Goal: Ask a question

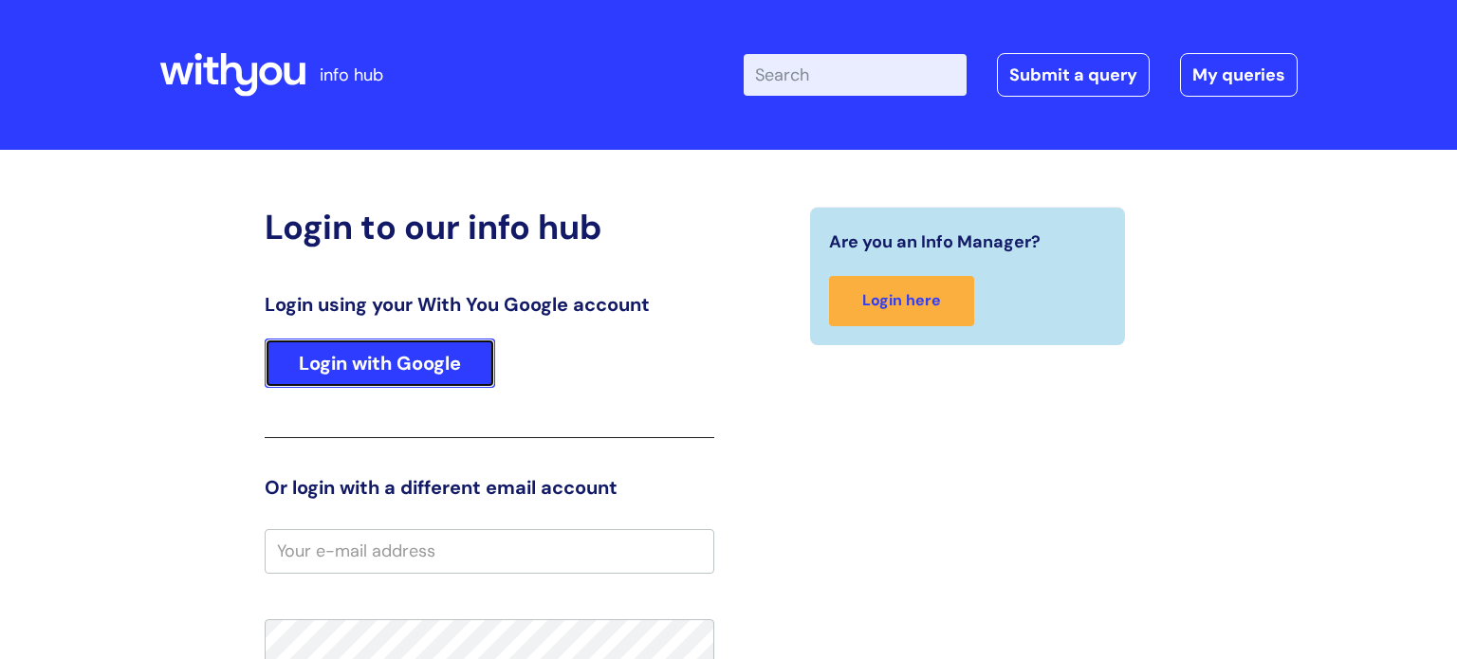
click at [391, 355] on link "Login with Google" at bounding box center [380, 363] width 231 height 49
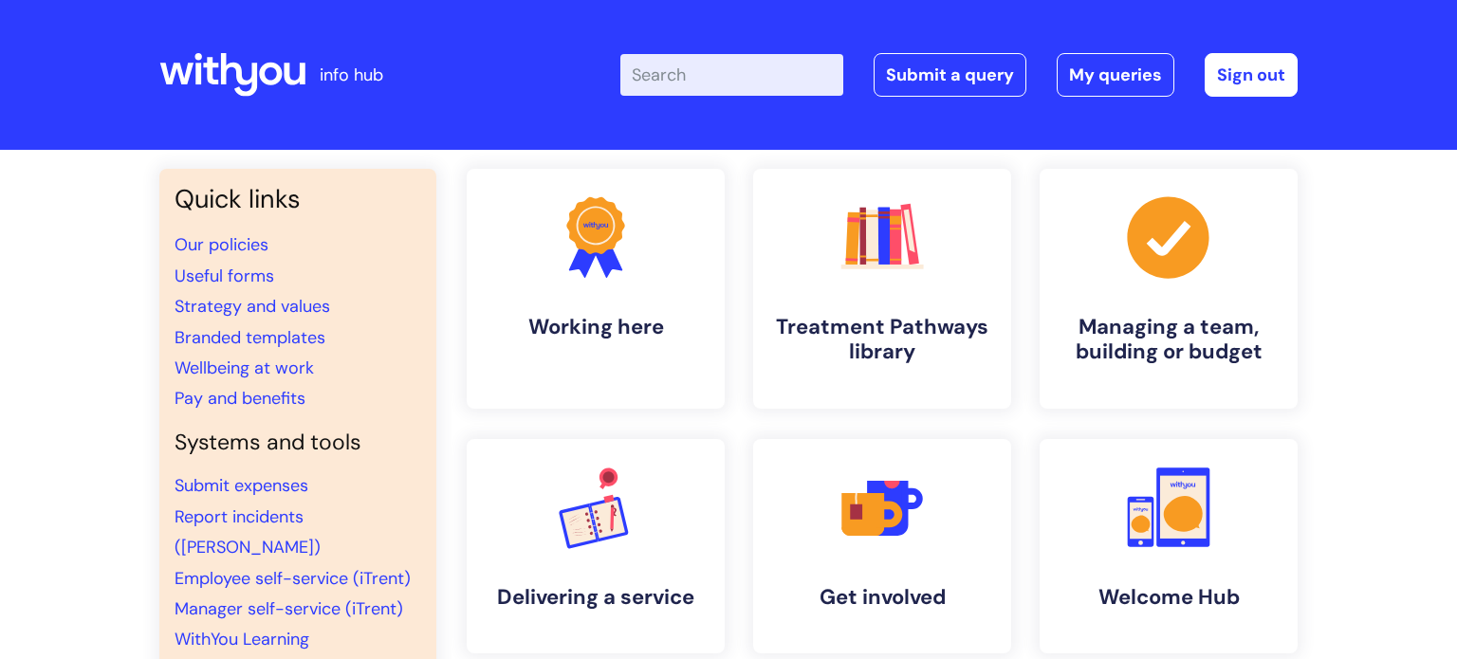
click at [703, 65] on input "Enter your search term here..." at bounding box center [732, 75] width 223 height 42
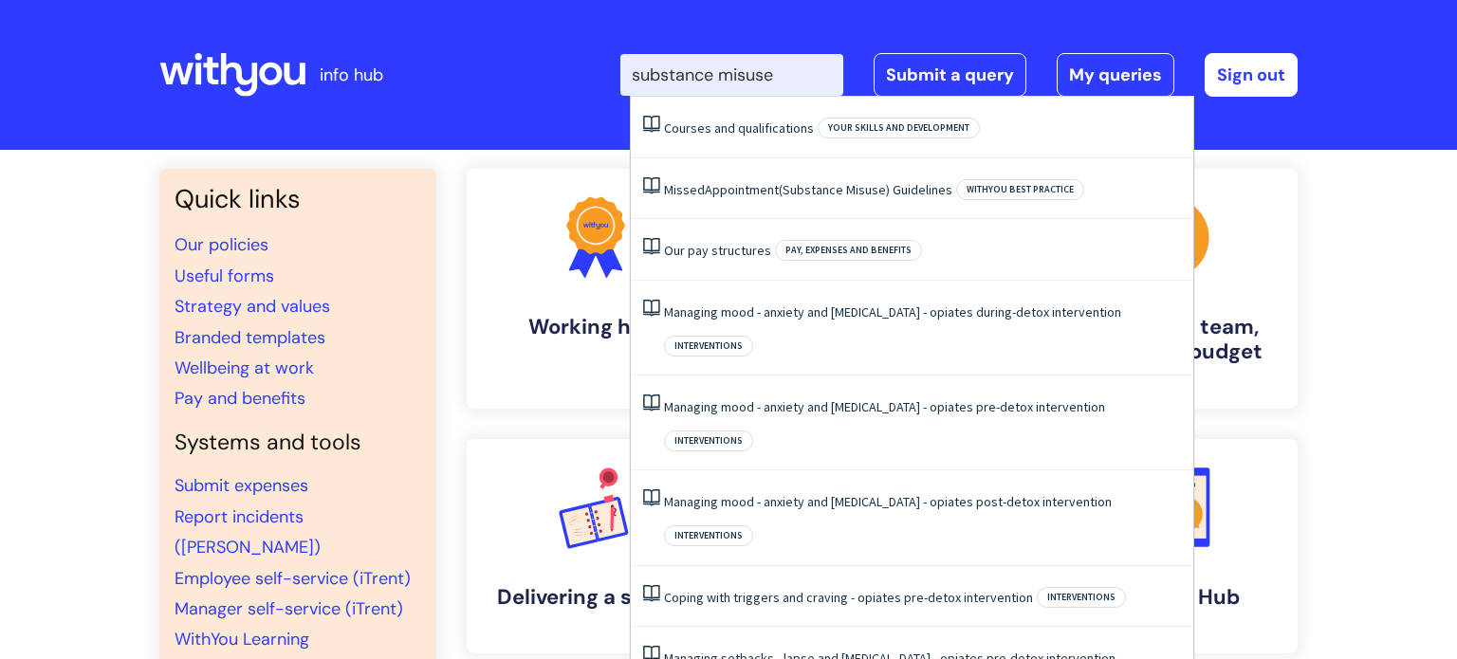
type input "substance misuse"
click button "Search" at bounding box center [0, 0] width 0 height 0
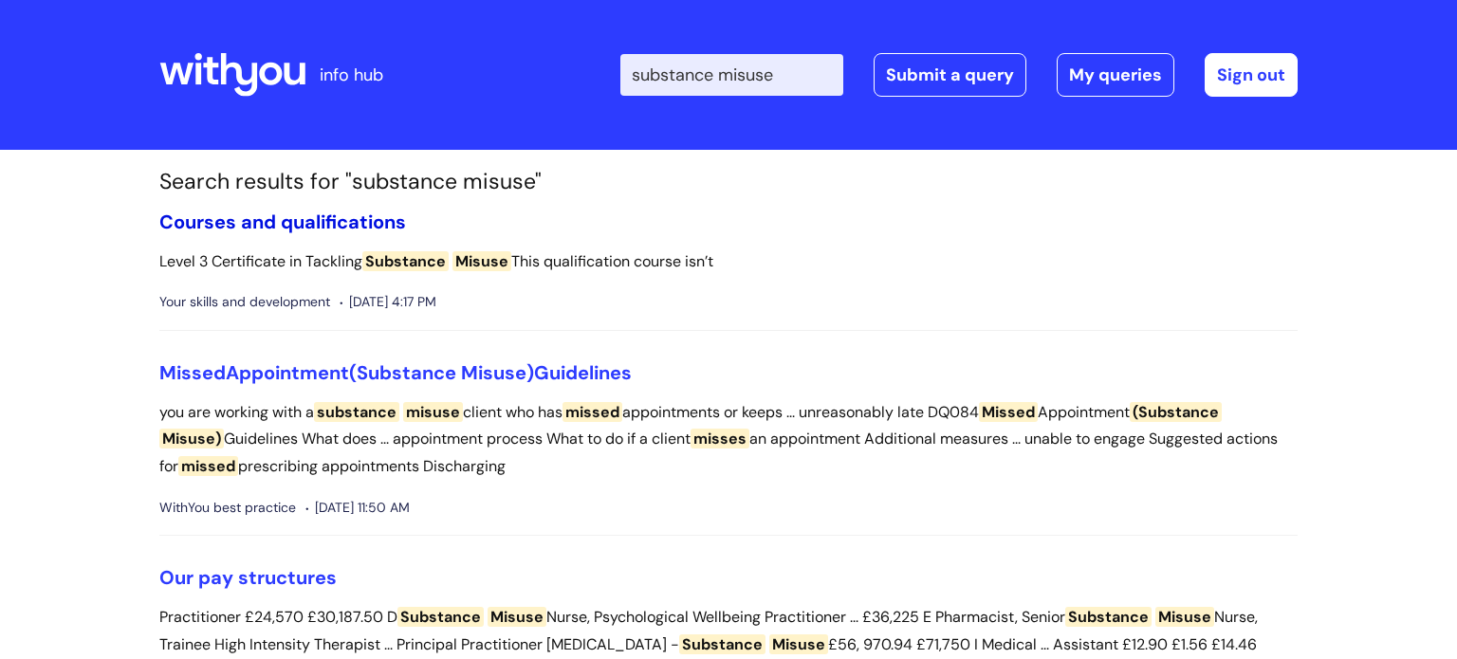
click at [273, 220] on link "Courses and qualifications" at bounding box center [282, 222] width 247 height 25
drag, startPoint x: 764, startPoint y: 76, endPoint x: 641, endPoint y: 78, distance: 122.4
click at [641, 78] on input "substance misuse" at bounding box center [732, 75] width 223 height 42
type input "T"
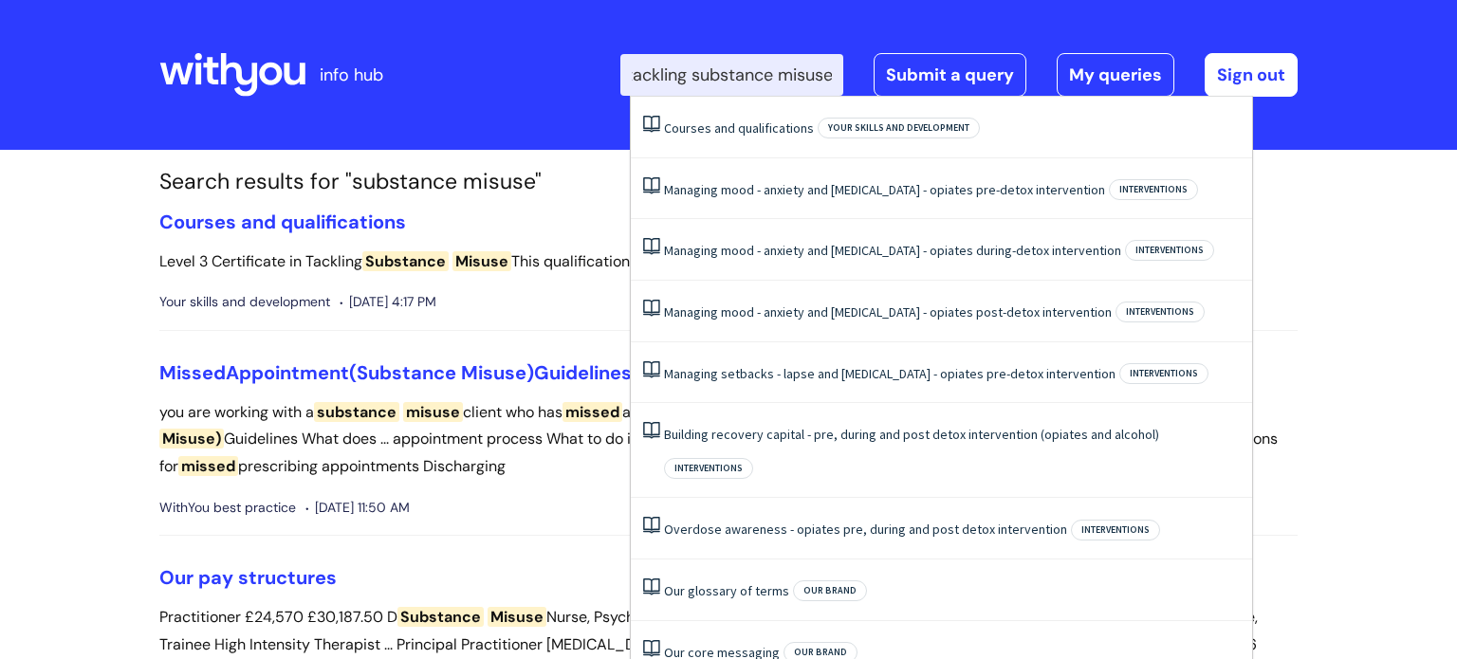
scroll to position [0, 69]
type input "level 3 tackling substance misuse"
click button "Search" at bounding box center [0, 0] width 0 height 0
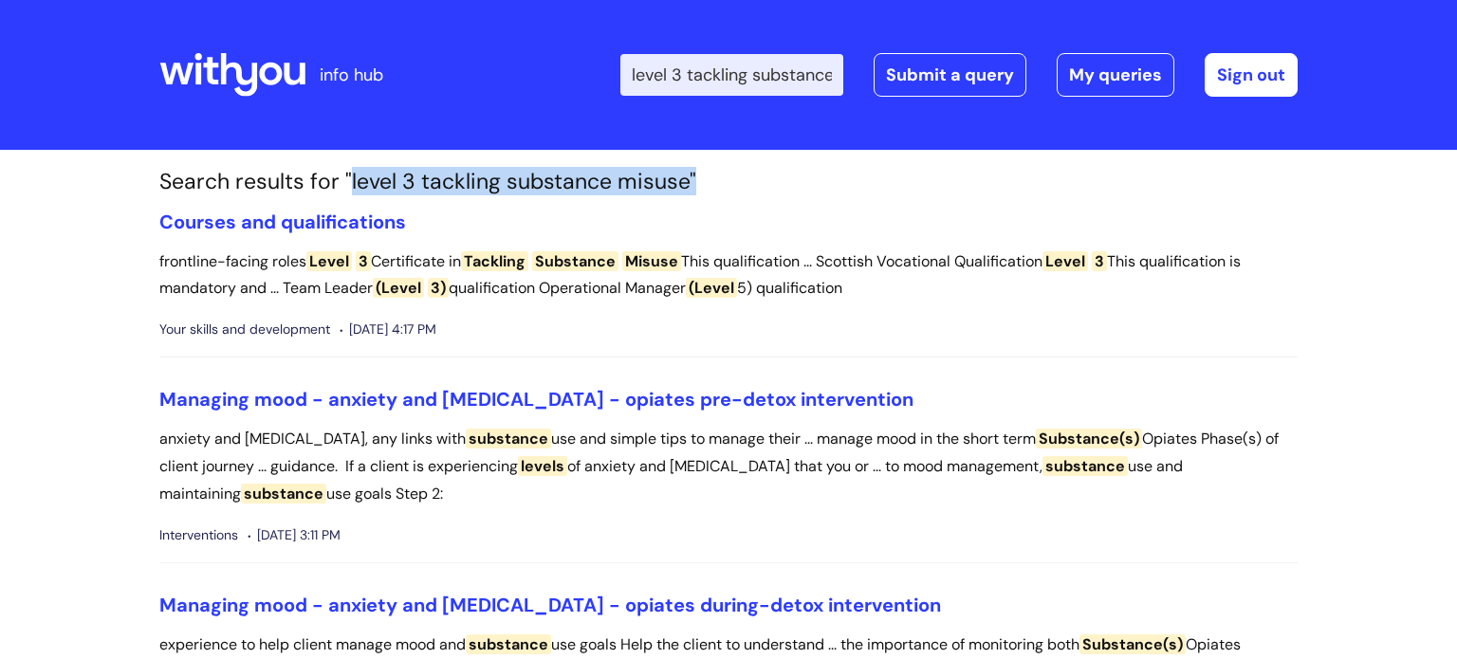
drag, startPoint x: 694, startPoint y: 182, endPoint x: 351, endPoint y: 181, distance: 342.5
click at [351, 184] on h1 "Search results for "level 3 tackling substance misuse"" at bounding box center [728, 182] width 1139 height 27
copy h1 "level 3 tackling substance misuse""
click at [948, 71] on link "Submit a query" at bounding box center [950, 75] width 153 height 44
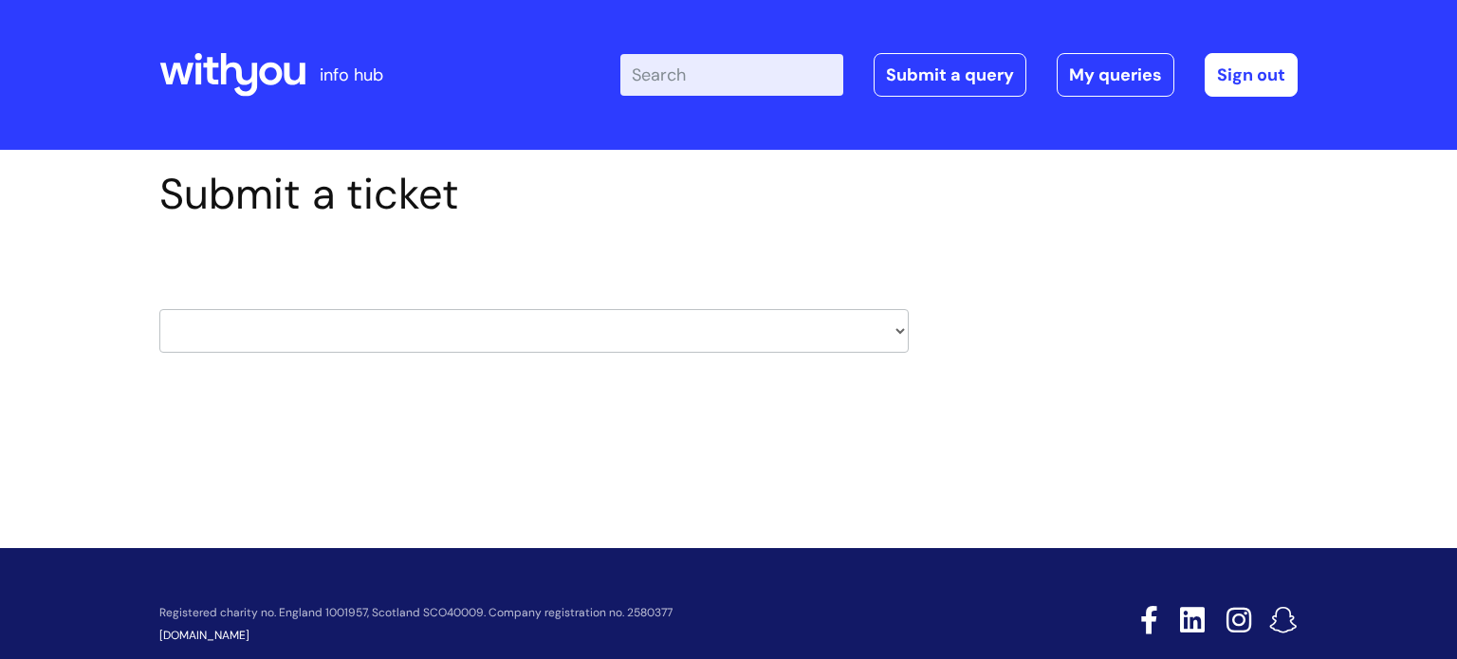
click at [904, 335] on select "HR / People IT and Support Clinical Drug Alerts Finance Accounts Data Support T…" at bounding box center [534, 331] width 750 height 44
select select "learning_and_development"
click at [159, 309] on select "HR / People IT and Support Clinical Drug Alerts Finance Accounts Data Support T…" at bounding box center [534, 331] width 750 height 44
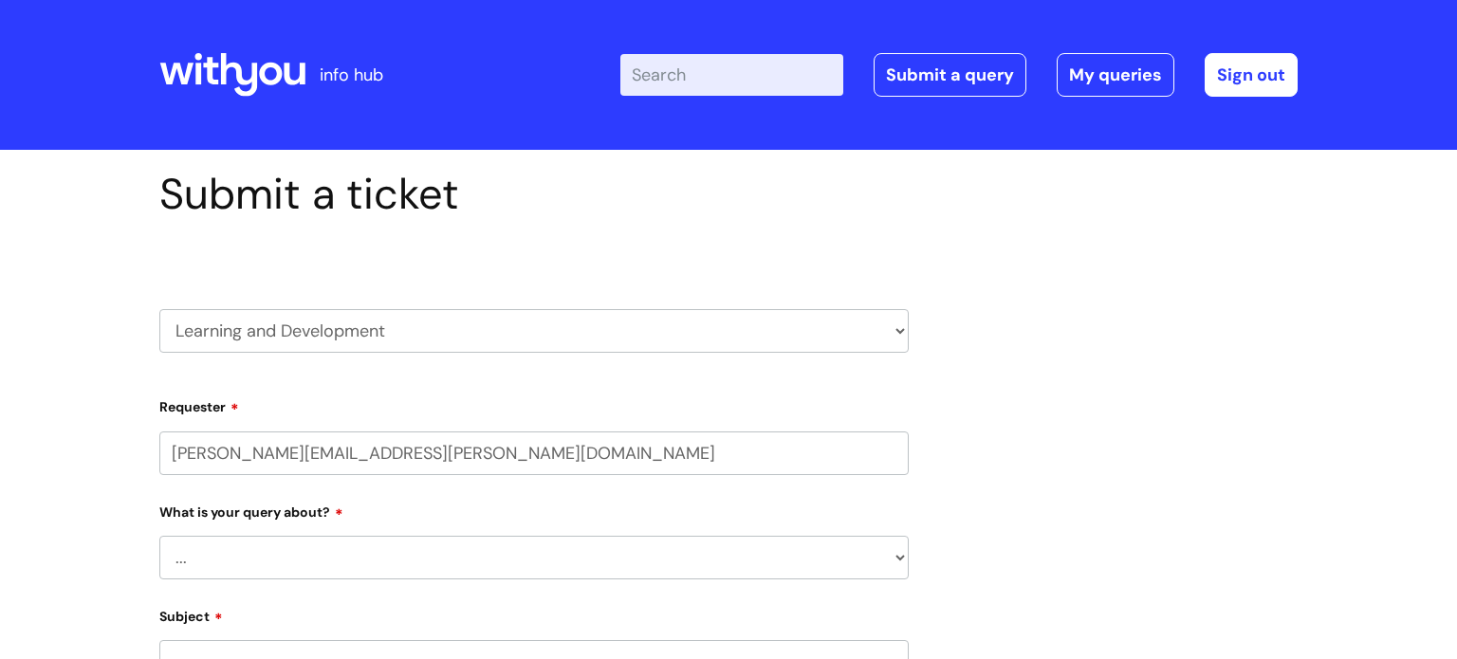
select select "80004157202"
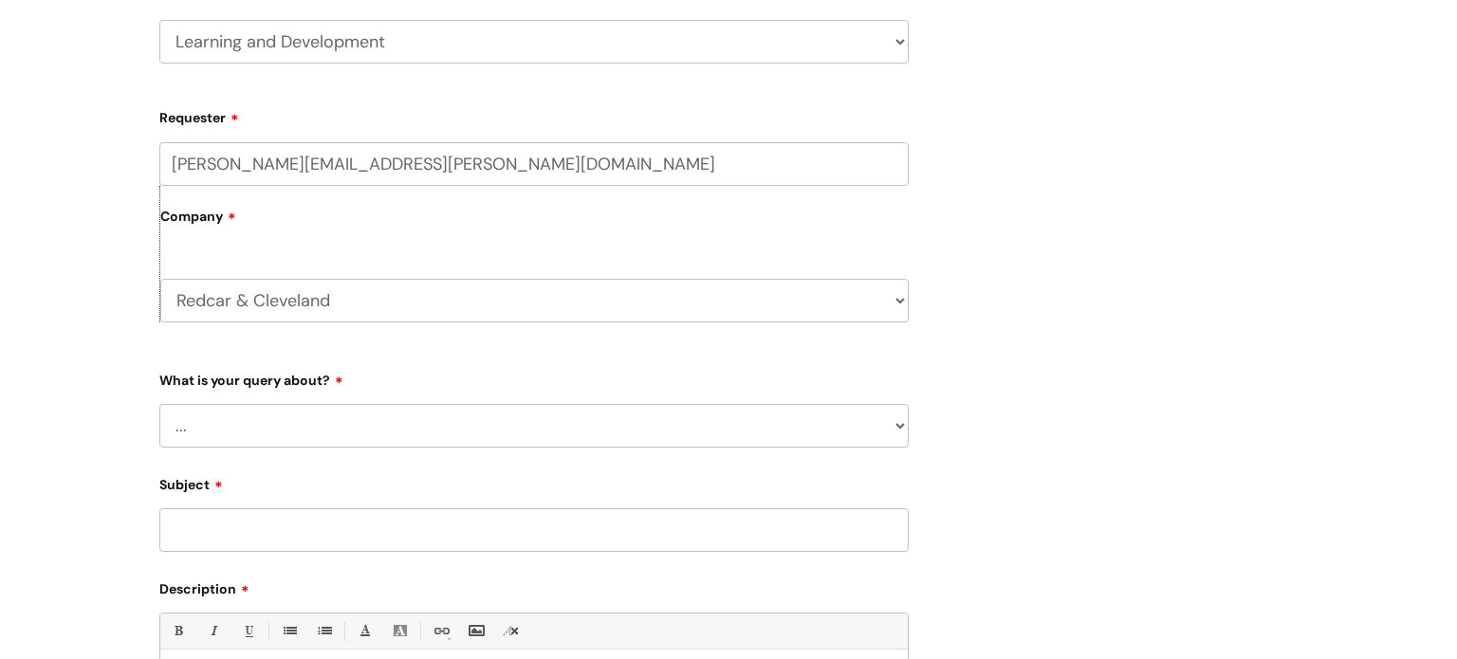
scroll to position [290, 0]
click at [401, 427] on select "... Question about a training course or session booking Ask about apprenticeshi…" at bounding box center [534, 425] width 750 height 44
select select "Question about a training course or session booking"
click at [159, 403] on select "... Question about a training course or session booking Ask about apprenticeshi…" at bounding box center [534, 425] width 750 height 44
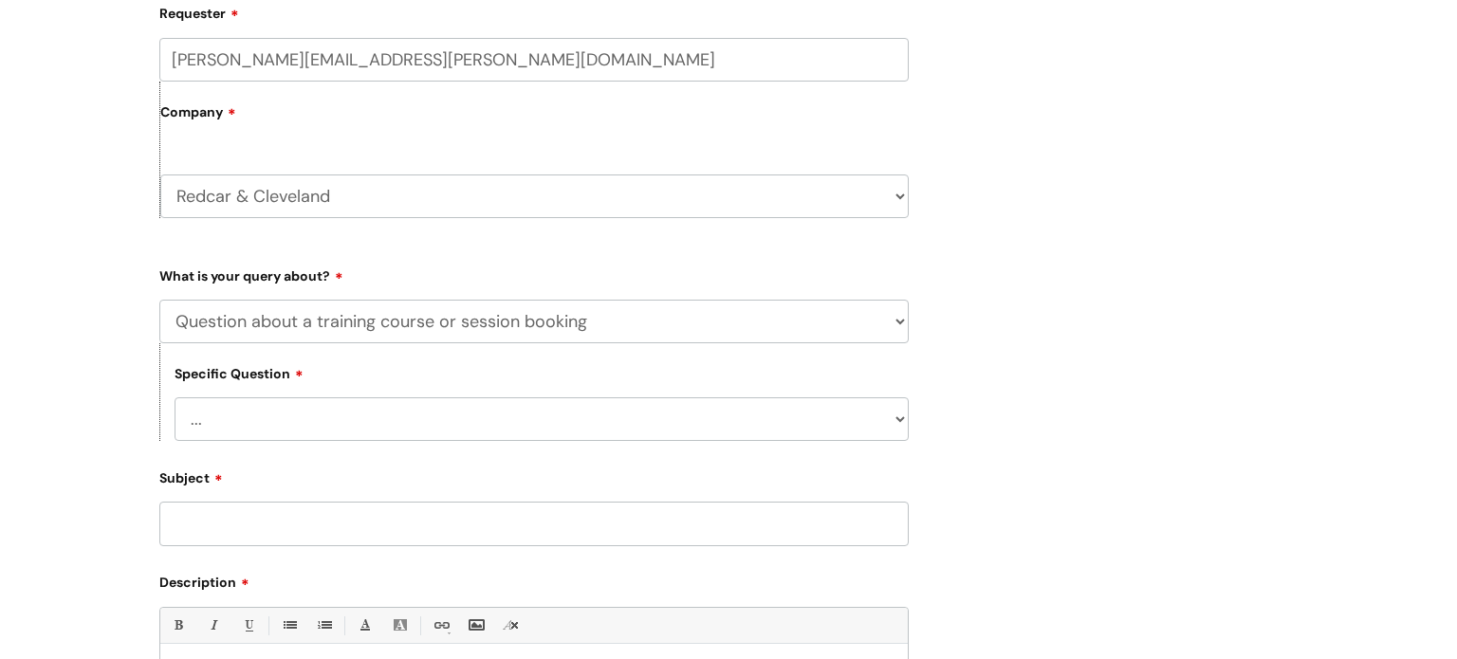
scroll to position [419, 0]
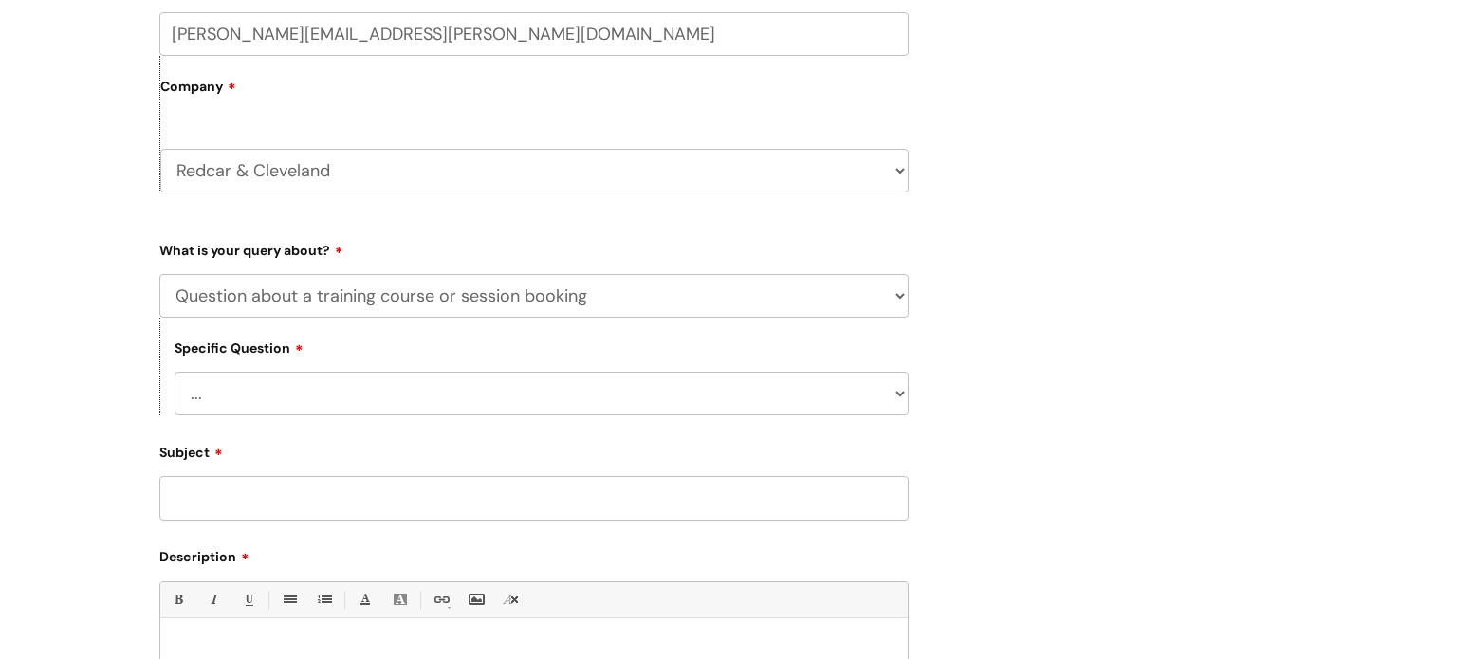
click at [887, 390] on select "... Training booking request Training dates/timetable Enquiry about a topic or …" at bounding box center [542, 394] width 734 height 44
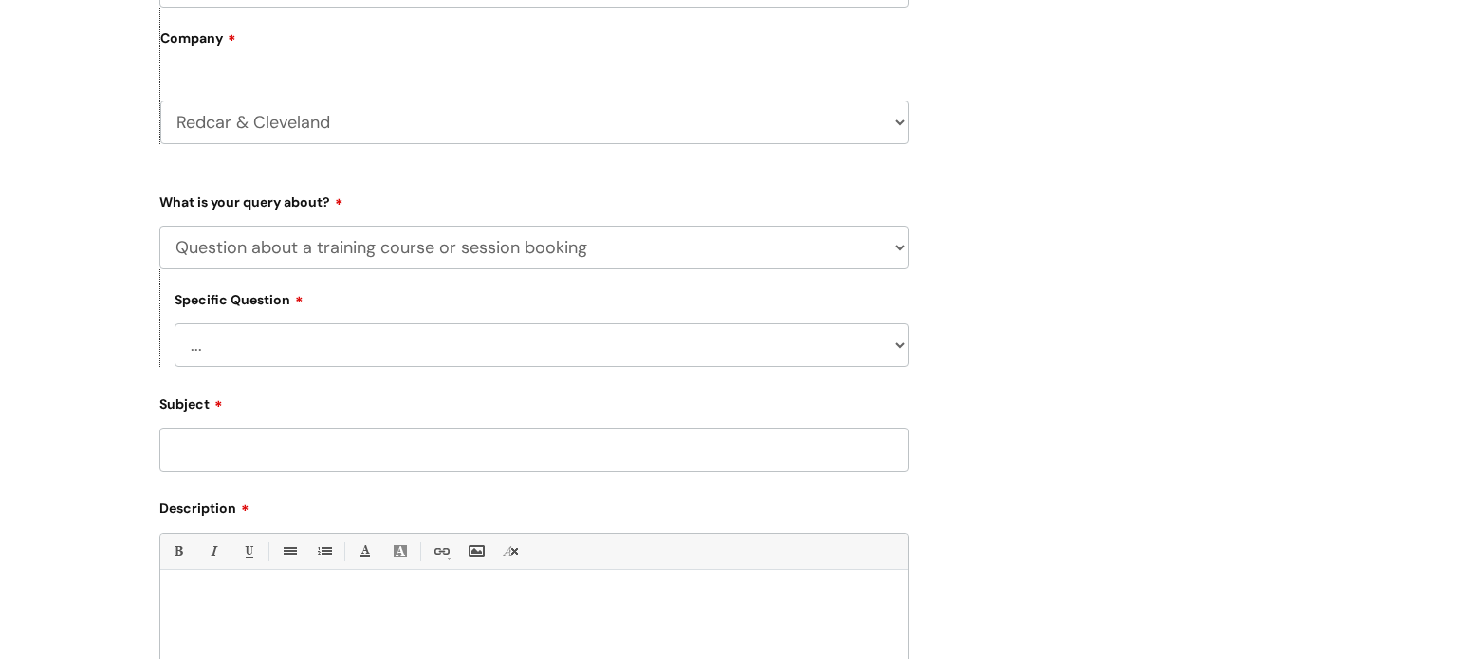
scroll to position [471, 0]
click at [880, 354] on select "... Training booking request Training dates/timetable Enquiry about a topic or …" at bounding box center [542, 343] width 734 height 44
select select "Enquiry about a topic or course not listed"
click at [175, 321] on select "... Training booking request Training dates/timetable Enquiry about a topic or …" at bounding box center [542, 343] width 734 height 44
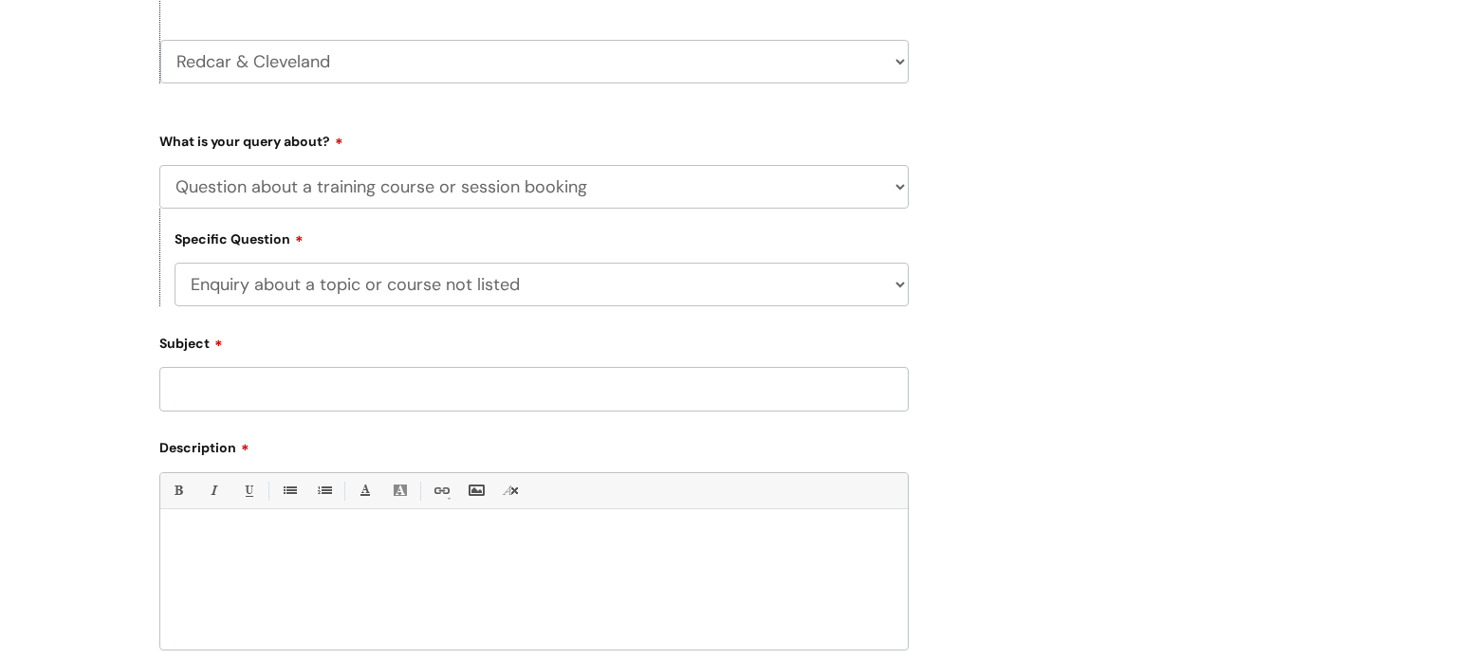
scroll to position [539, 0]
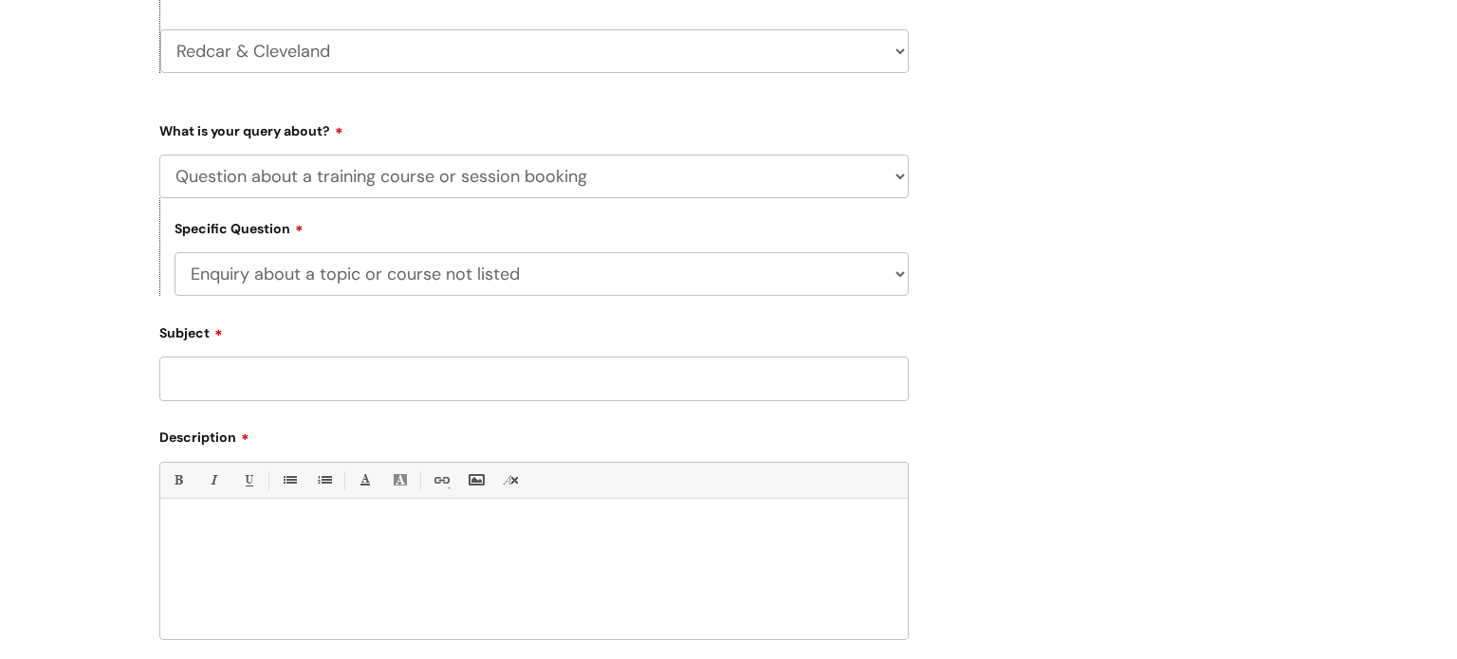
click at [807, 392] on input "Subject" at bounding box center [534, 379] width 750 height 44
paste input "level 3 tackling substance misuse""
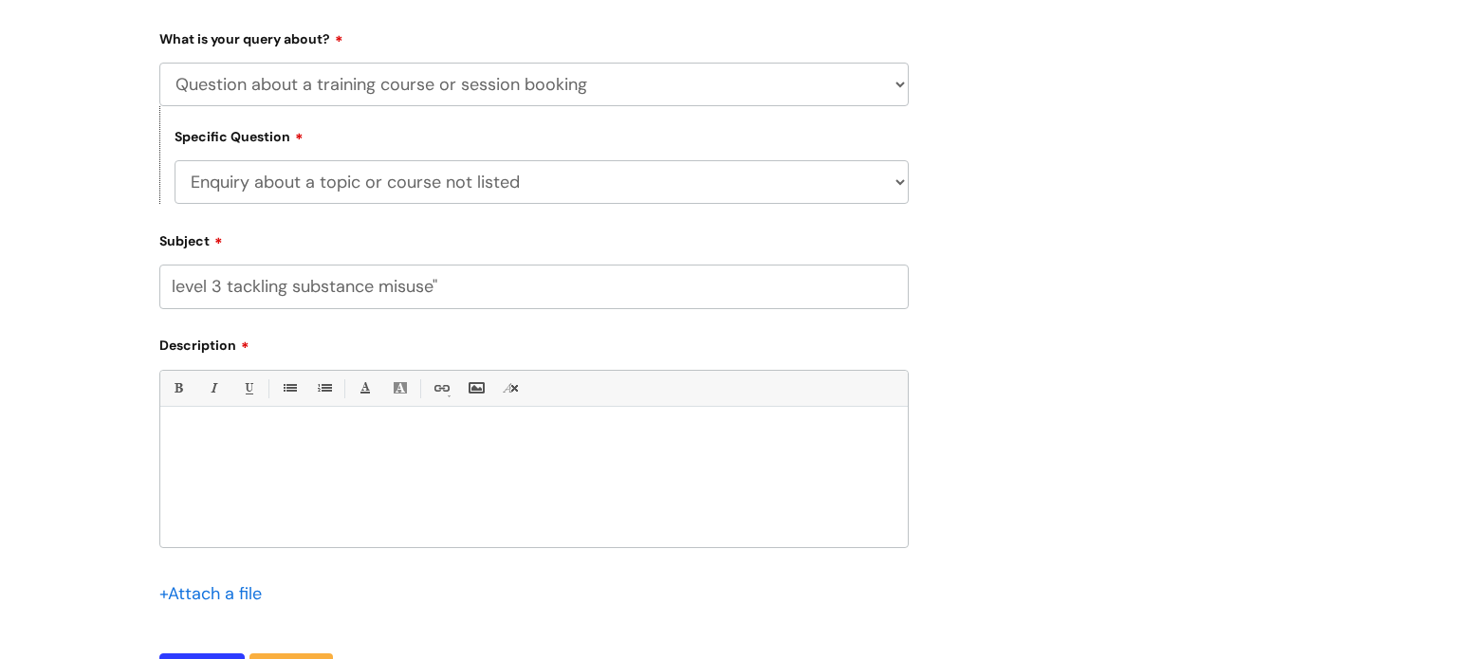
scroll to position [676, 0]
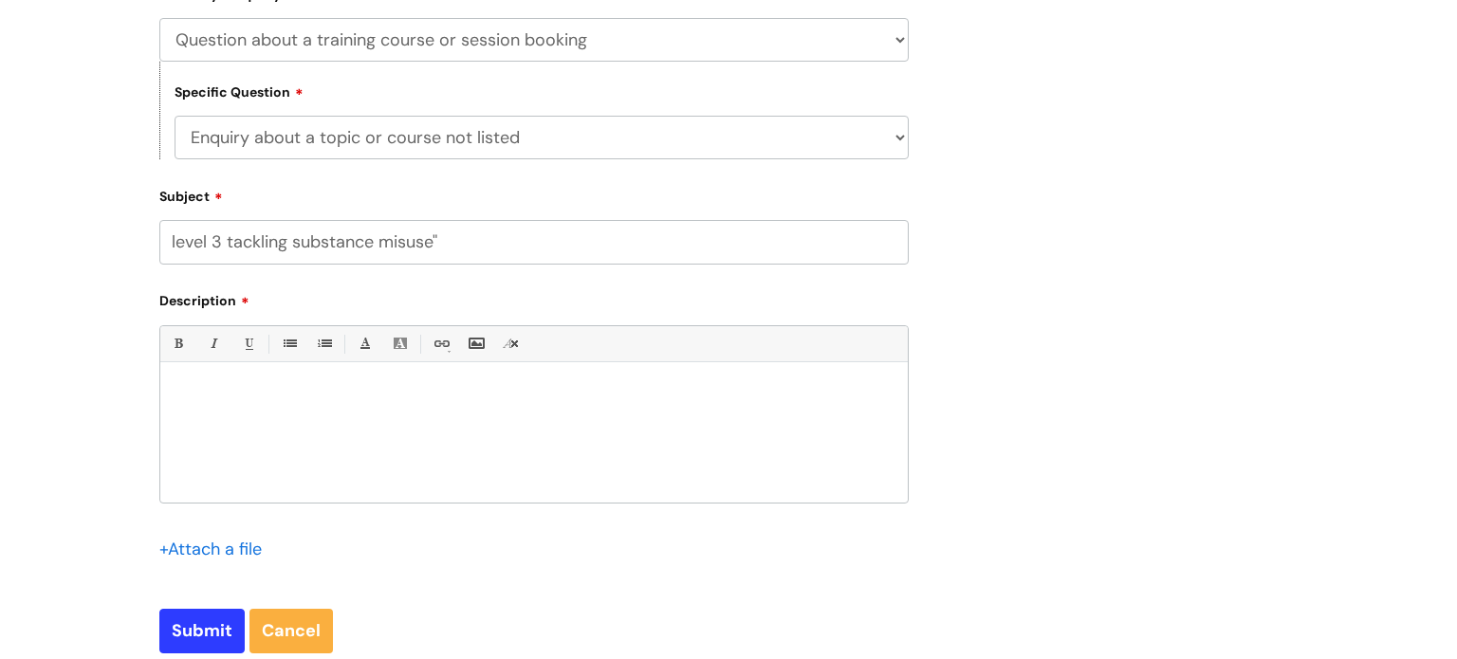
type input "level 3 tackling substance misuse""
click at [271, 417] on div at bounding box center [534, 437] width 748 height 131
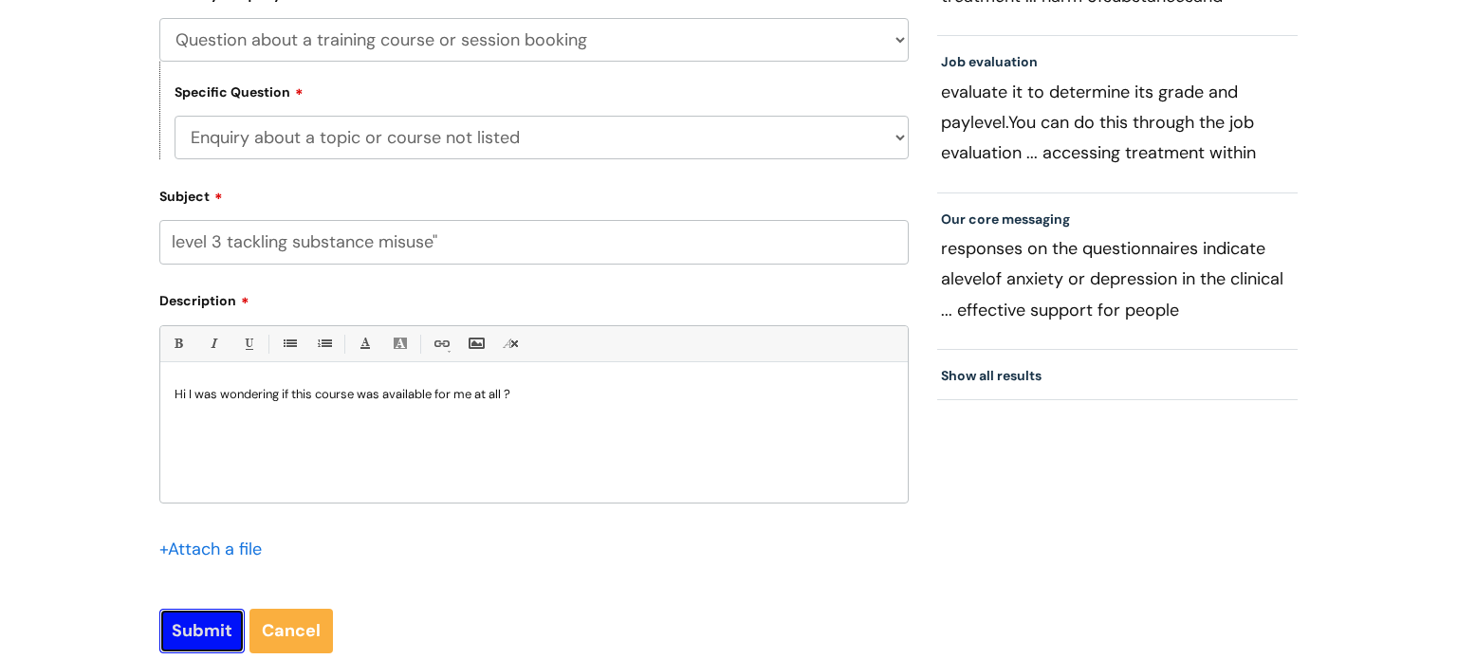
click at [205, 638] on input "Submit" at bounding box center [201, 631] width 85 height 44
type input "Please Wait..."
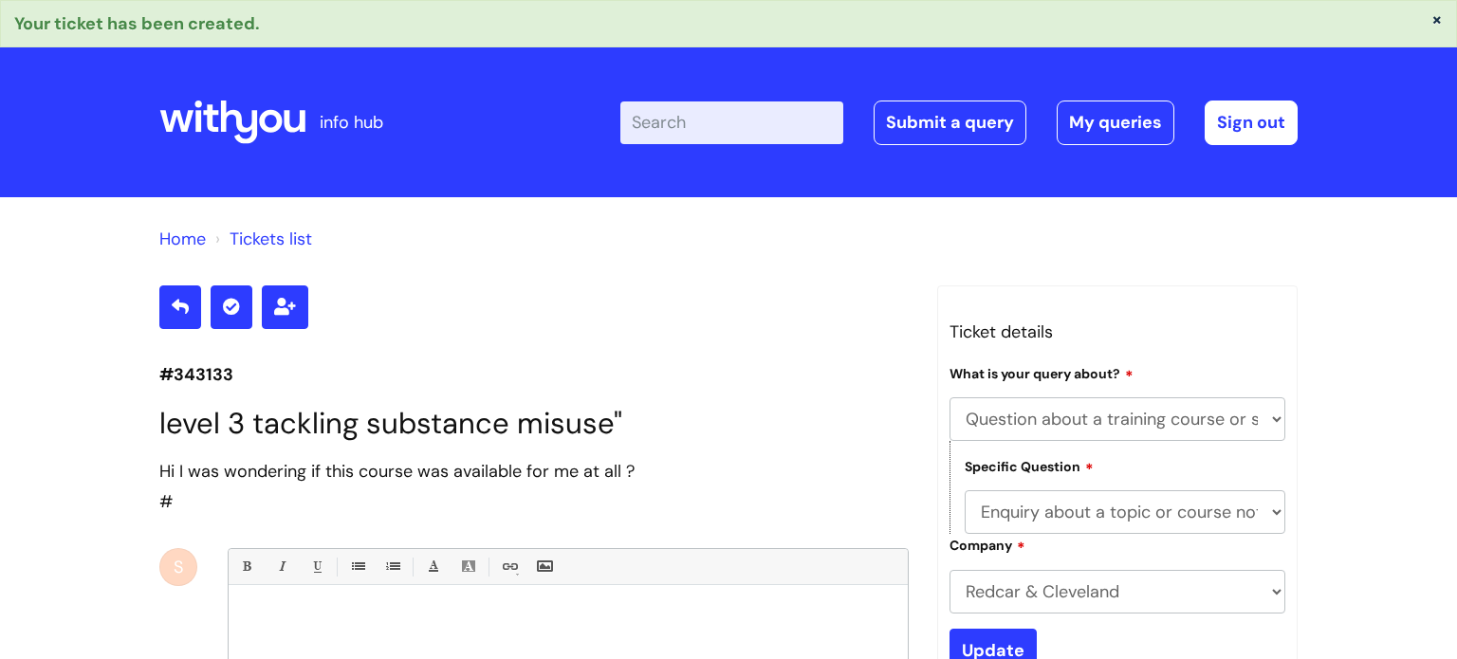
select select "Question about a training course or session booking"
select select "Enquiry about a topic or course not listed"
